Goal: Task Accomplishment & Management: Use online tool/utility

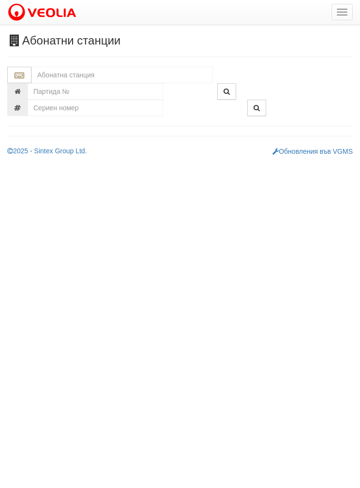
click at [62, 72] on input "text" at bounding box center [121, 75] width 181 height 16
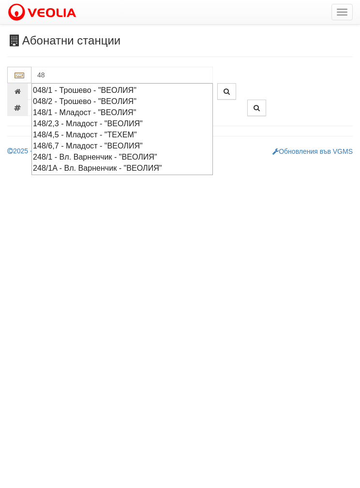
click at [79, 88] on div "048/1 - Трошево - "ВЕОЛИЯ"" at bounding box center [122, 90] width 179 height 11
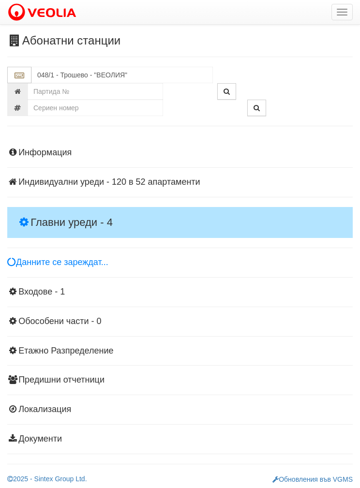
click at [46, 209] on h4 "Главни уреди - 4" at bounding box center [180, 222] width 346 height 31
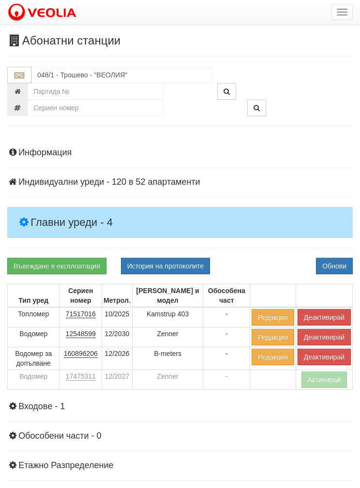
click at [326, 311] on button "Деактивирай" at bounding box center [324, 317] width 53 height 16
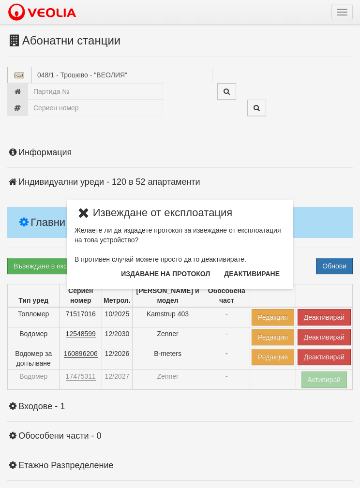
click at [174, 271] on button "Издаване на протокол" at bounding box center [165, 273] width 101 height 15
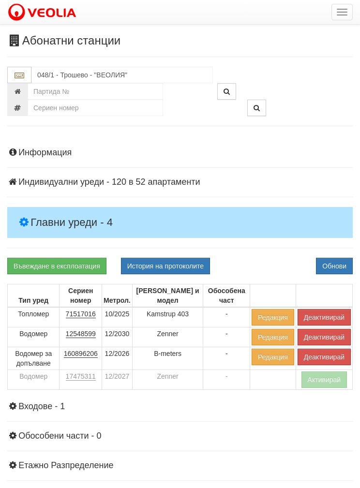
click at [336, 264] on button "Обнови" at bounding box center [334, 266] width 37 height 16
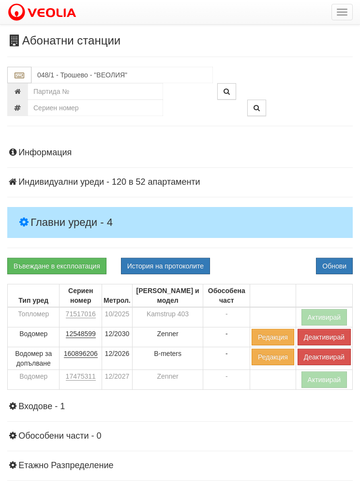
click at [323, 354] on button "Деактивирай" at bounding box center [324, 357] width 53 height 16
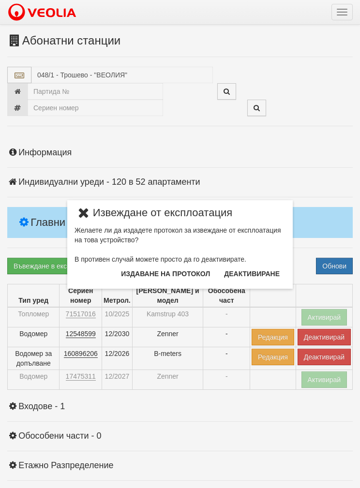
click at [178, 273] on button "Издаване на протокол" at bounding box center [165, 273] width 101 height 15
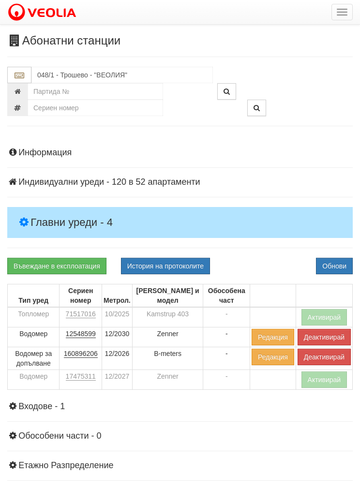
click at [343, 259] on button "Обнови" at bounding box center [334, 266] width 37 height 16
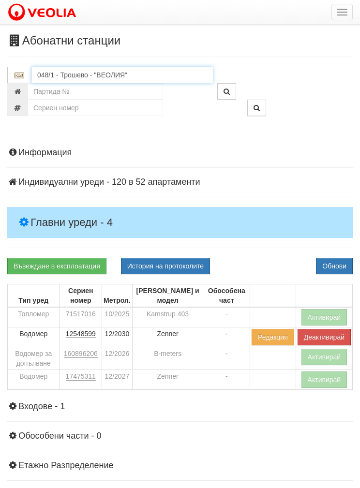
click at [77, 78] on input "048/1 - Трошево - "ВЕОЛИЯ"" at bounding box center [121, 75] width 181 height 16
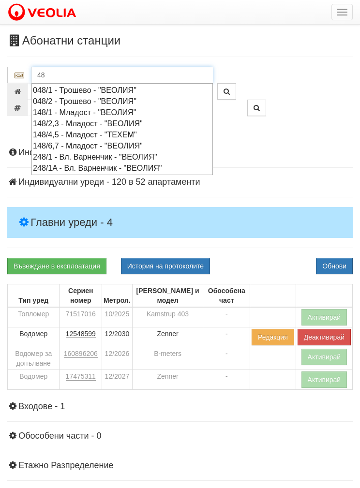
click at [101, 104] on div "048/2 - Трошево - "ВЕОЛИЯ"" at bounding box center [122, 101] width 179 height 11
type input "048/2 - Трошево - "ВЕОЛИЯ""
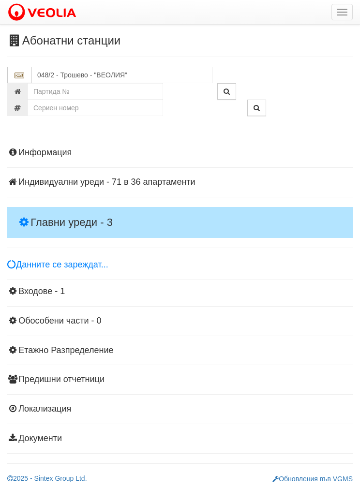
click at [58, 211] on h4 "Главни уреди - 3" at bounding box center [180, 222] width 346 height 31
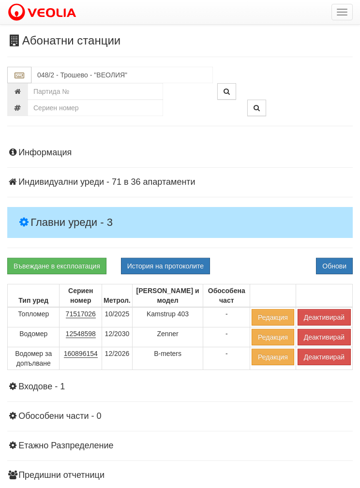
click at [321, 314] on button "Деактивирай" at bounding box center [324, 317] width 53 height 16
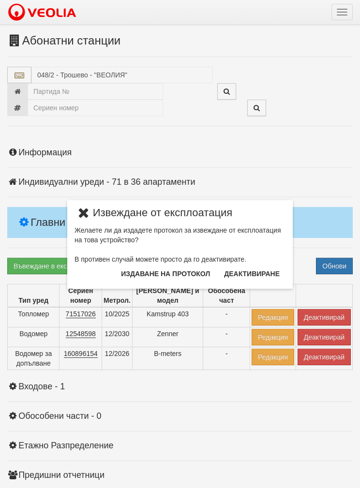
click at [181, 275] on button "Издаване на протокол" at bounding box center [165, 273] width 101 height 15
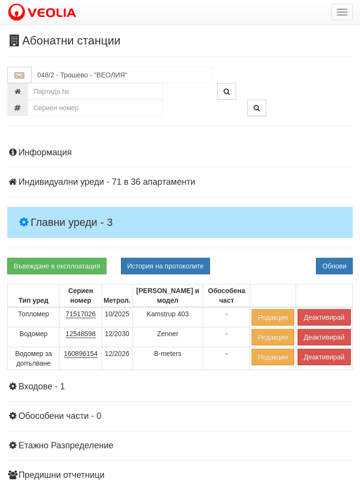
click at [338, 258] on button "Обнови" at bounding box center [334, 266] width 37 height 16
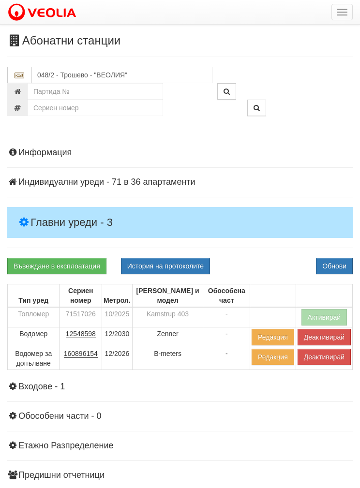
click at [321, 357] on button "Деактивирай" at bounding box center [324, 357] width 53 height 16
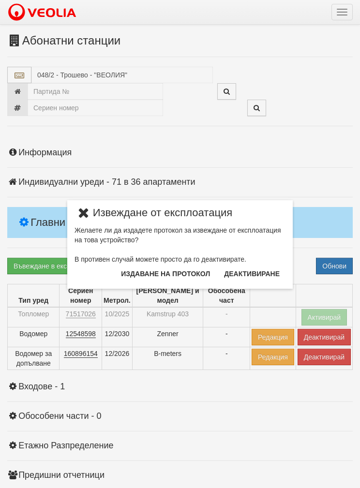
click at [185, 277] on button "Издаване на протокол" at bounding box center [165, 273] width 101 height 15
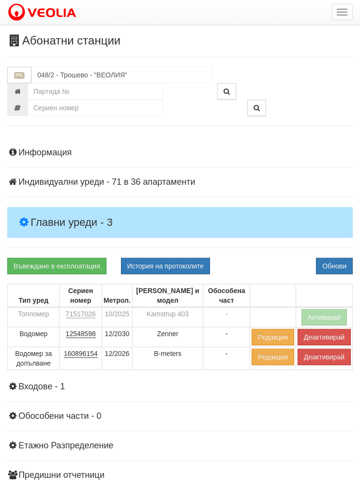
click at [336, 260] on button "Обнови" at bounding box center [334, 266] width 37 height 16
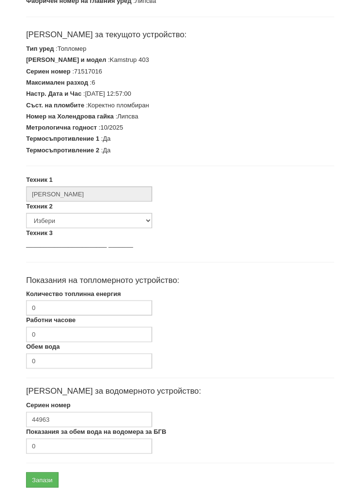
scroll to position [180, 0]
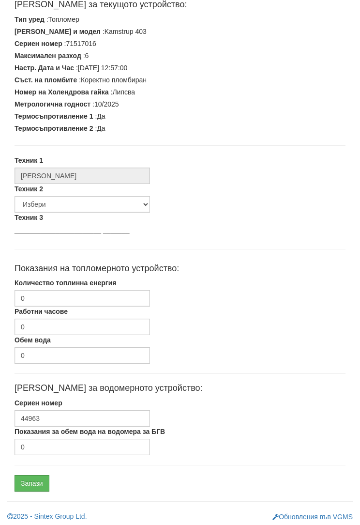
click at [51, 286] on label "Количество топлинна енергия" at bounding box center [66, 283] width 102 height 10
click at [51, 290] on input "0" at bounding box center [83, 298] width 136 height 16
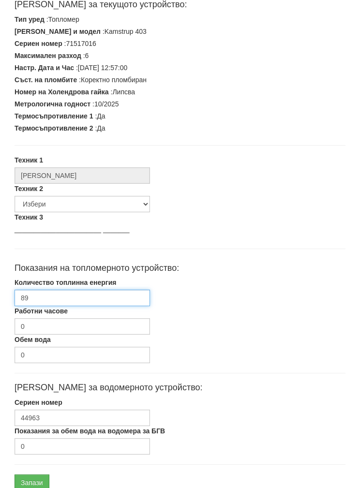
type input "892"
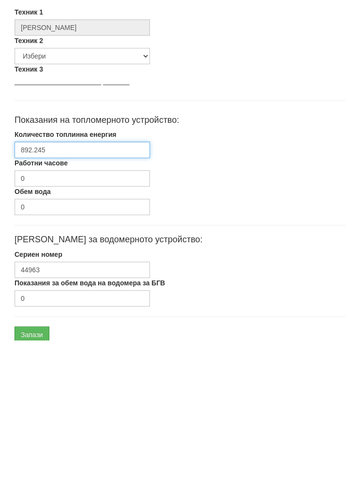
scroll to position [219, 0]
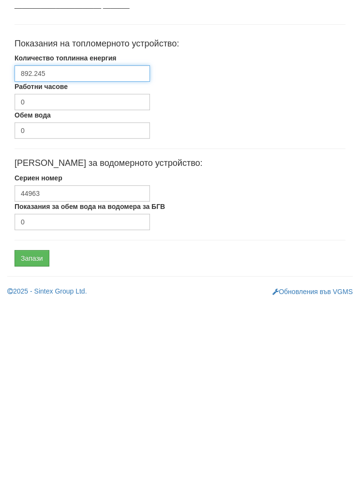
type input "892.245"
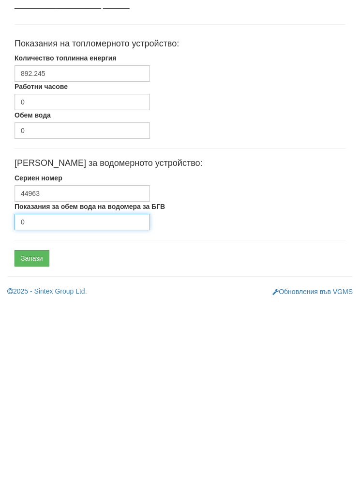
click at [44, 400] on input "0" at bounding box center [83, 408] width 136 height 16
click at [57, 400] on input "0" at bounding box center [83, 408] width 136 height 16
type input "5440"
click at [28, 436] on input "Запази" at bounding box center [32, 444] width 35 height 16
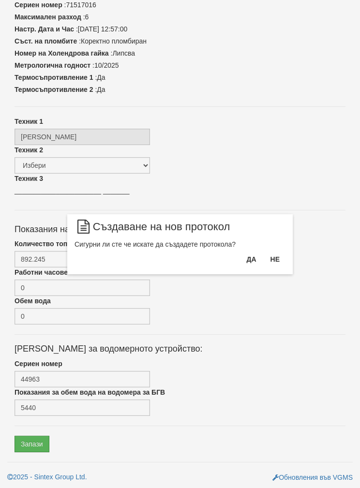
click at [253, 258] on button "Да" at bounding box center [251, 259] width 21 height 15
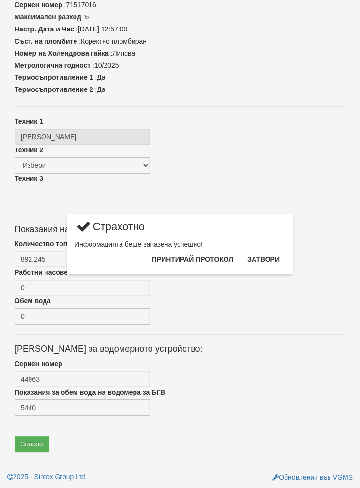
click at [268, 257] on button "Затвори" at bounding box center [264, 259] width 44 height 15
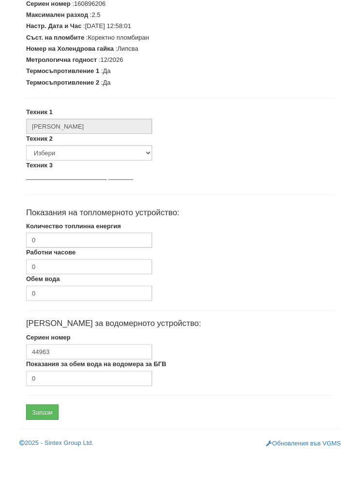
scroll to position [180, 0]
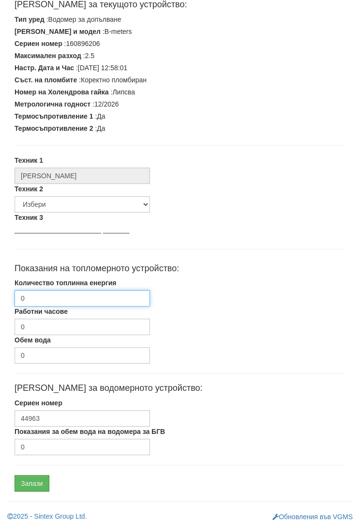
click at [41, 300] on input "0" at bounding box center [83, 298] width 136 height 16
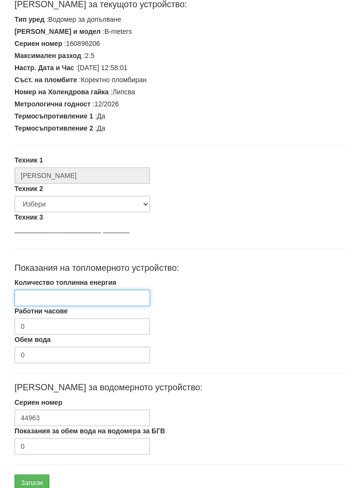
click at [50, 292] on input "Количество топлинна енергия" at bounding box center [83, 298] width 136 height 16
paste input "892.245"
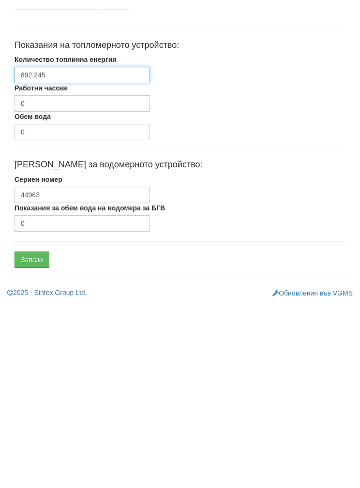
scroll to position [219, 0]
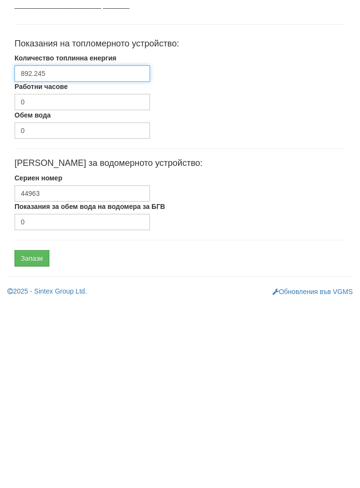
type input "892.245"
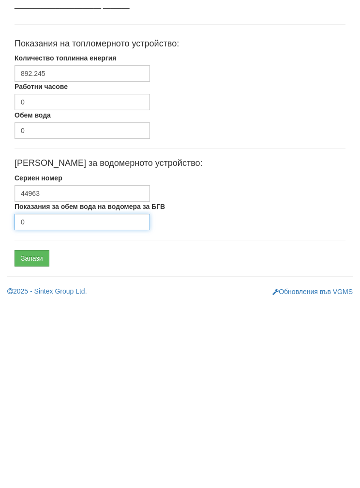
click at [40, 400] on input "0" at bounding box center [83, 408] width 136 height 16
type input "5440"
click at [32, 436] on input "Запази" at bounding box center [32, 444] width 35 height 16
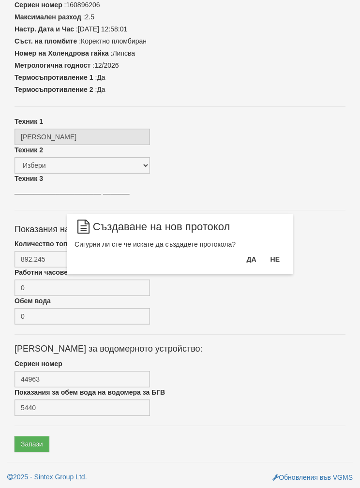
click at [253, 256] on button "Да" at bounding box center [251, 259] width 21 height 15
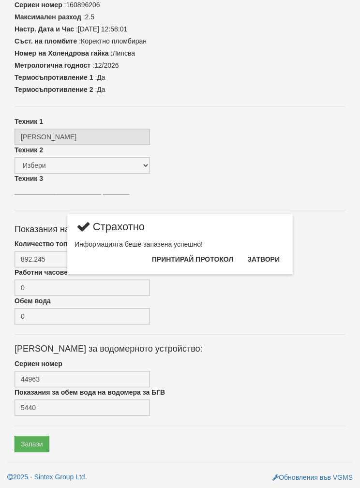
click at [269, 255] on button "Затвори" at bounding box center [264, 259] width 44 height 15
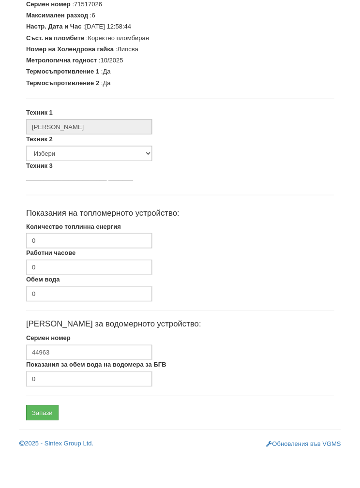
scroll to position [180, 0]
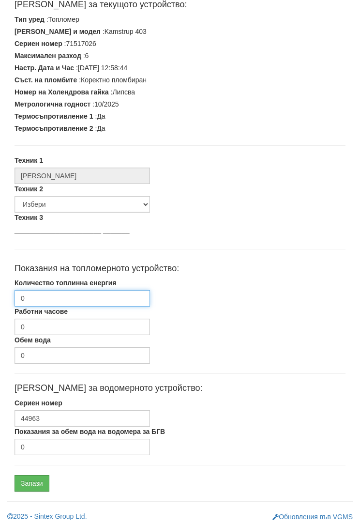
click at [50, 298] on input "0" at bounding box center [83, 298] width 136 height 16
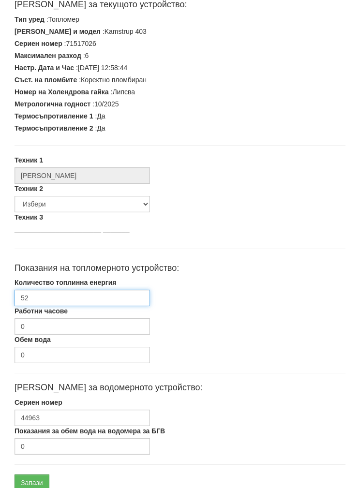
type input "527"
type input "527.024"
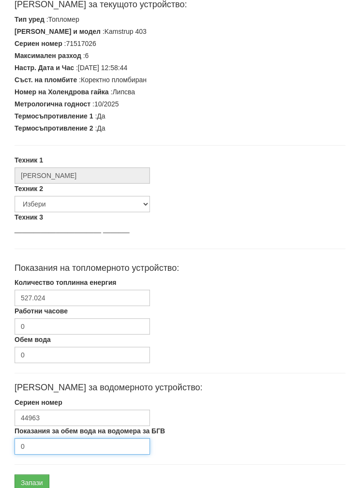
click at [51, 445] on input "0" at bounding box center [83, 446] width 136 height 16
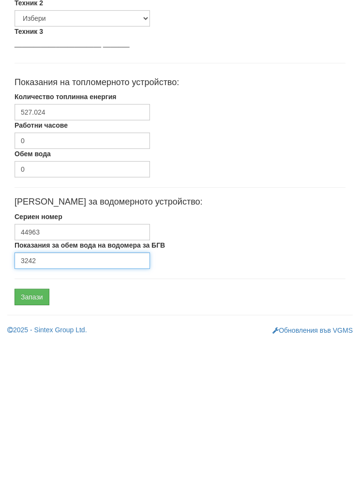
type input "3242"
click at [28, 436] on input "Запази" at bounding box center [32, 444] width 35 height 16
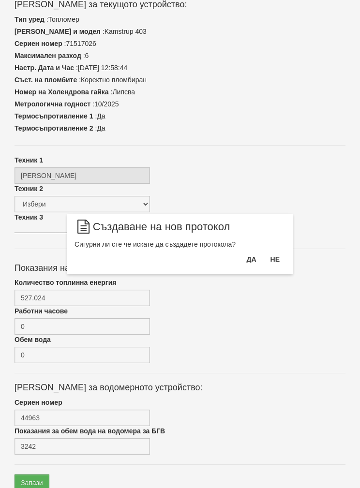
click at [249, 258] on button "Да" at bounding box center [251, 259] width 21 height 15
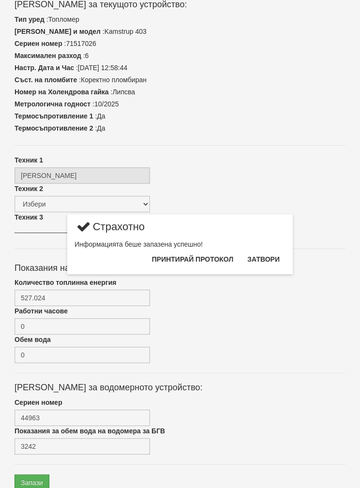
click at [272, 256] on button "Затвори" at bounding box center [264, 259] width 44 height 15
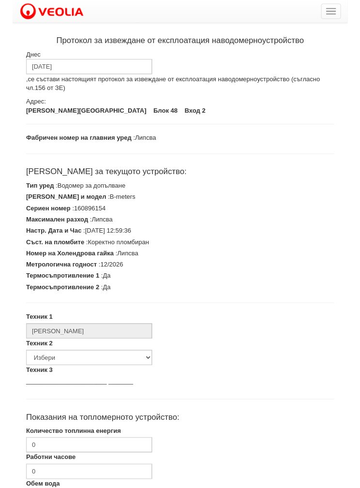
scroll to position [180, 0]
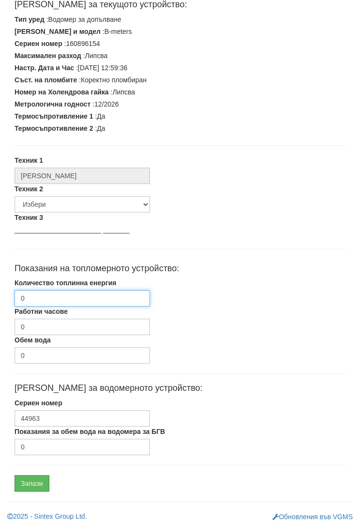
click at [39, 298] on input "0" at bounding box center [83, 298] width 136 height 16
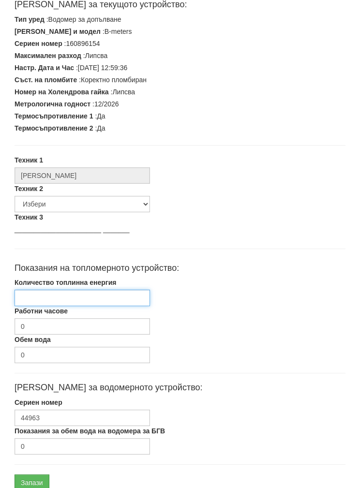
click at [49, 296] on input "Количество топлинна енергия" at bounding box center [83, 298] width 136 height 16
paste input "527.024"
type input "527.024"
click at [40, 434] on label "Показания за обем вода на водомера за БГВ" at bounding box center [90, 431] width 151 height 10
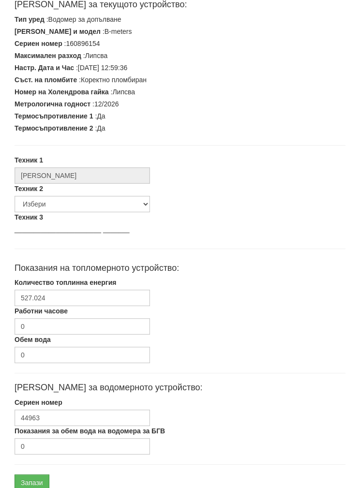
click at [40, 438] on input "0" at bounding box center [83, 446] width 136 height 16
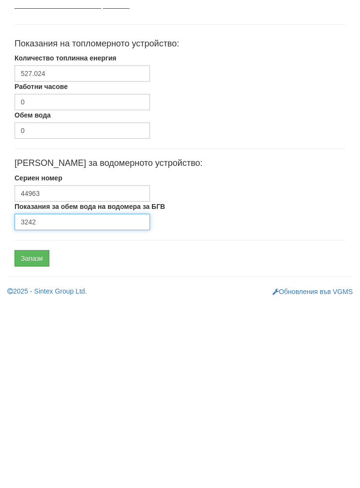
type input "3242"
click at [28, 436] on input "Запази" at bounding box center [32, 444] width 35 height 16
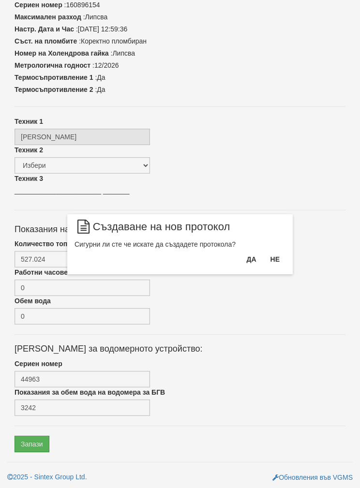
click at [250, 257] on button "Да" at bounding box center [251, 259] width 21 height 15
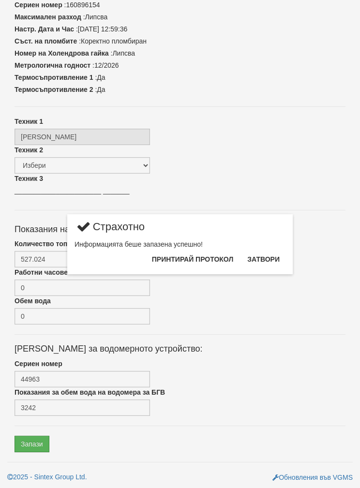
click at [274, 252] on button "Затвори" at bounding box center [264, 259] width 44 height 15
